Goal: Use online tool/utility: Utilize a website feature to perform a specific function

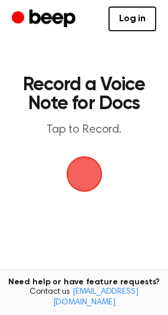
click at [78, 186] on span "button" at bounding box center [84, 174] width 48 height 48
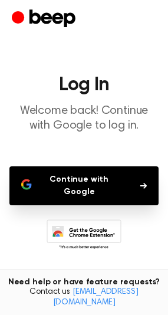
click at [87, 203] on button "Continue with Google" at bounding box center [83, 185] width 149 height 39
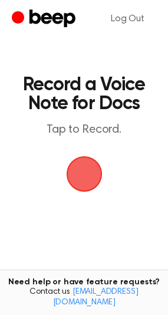
click at [81, 175] on span "button" at bounding box center [84, 174] width 42 height 42
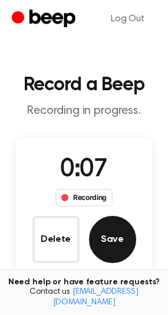
click at [115, 242] on button "Save" at bounding box center [112, 239] width 47 height 47
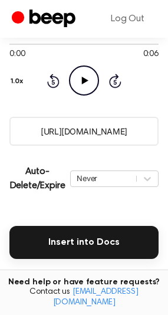
scroll to position [151, 0]
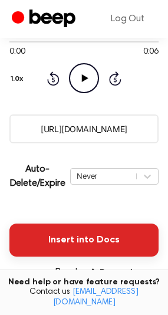
click at [104, 233] on button "Insert into Docs" at bounding box center [83, 239] width 149 height 33
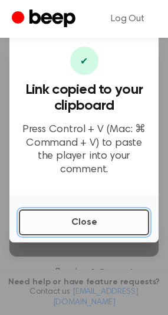
click at [80, 220] on button "Close" at bounding box center [84, 222] width 130 height 26
